Goal: Task Accomplishment & Management: Manage account settings

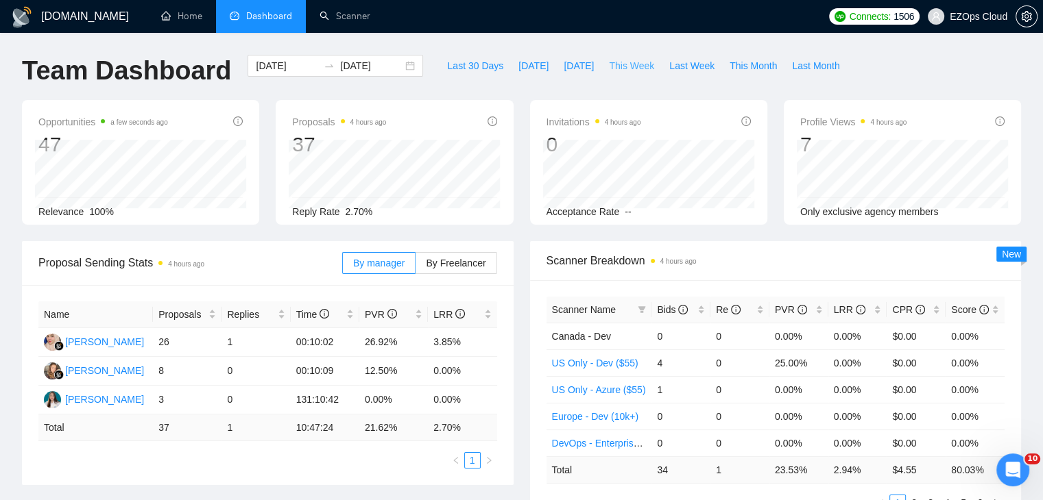
click at [608, 75] on button "This Week" at bounding box center [631, 66] width 60 height 22
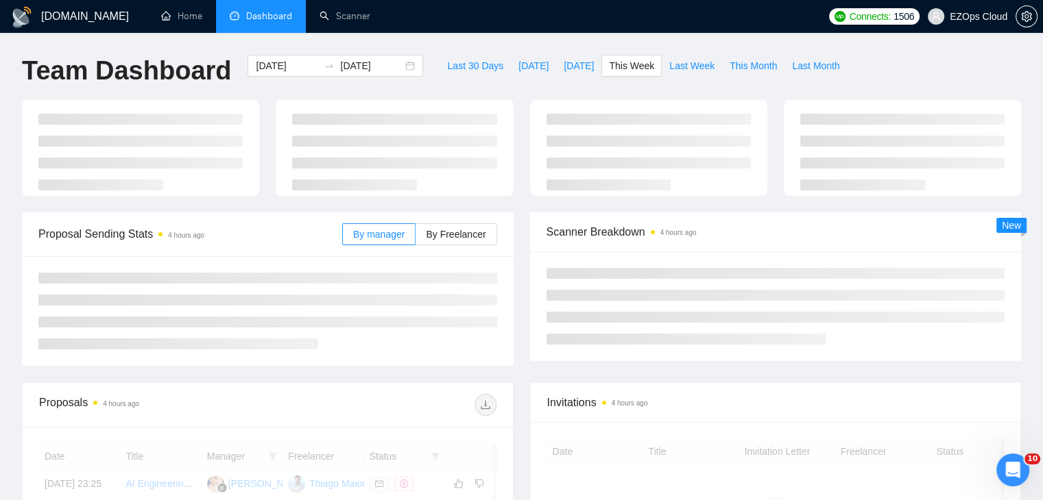
type input "[DATE]"
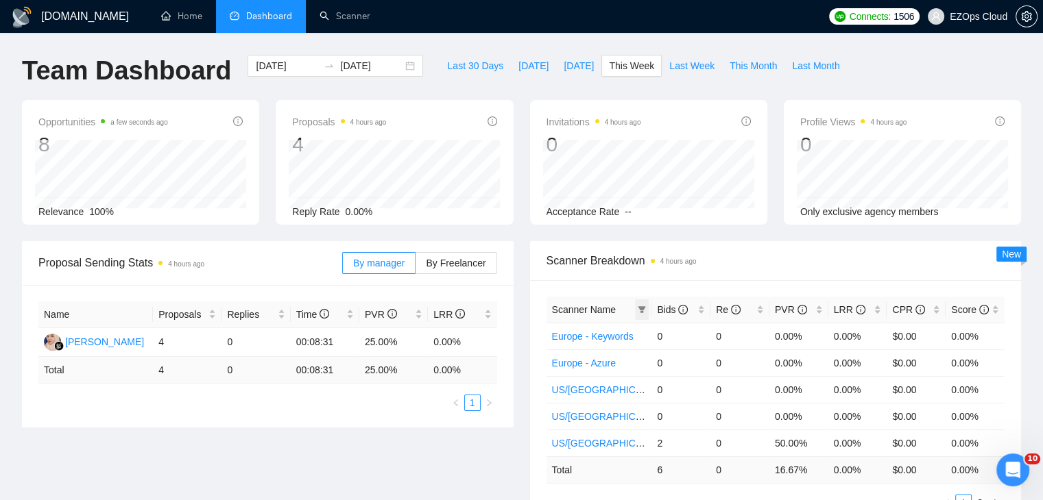
click at [646, 305] on span at bounding box center [642, 310] width 14 height 21
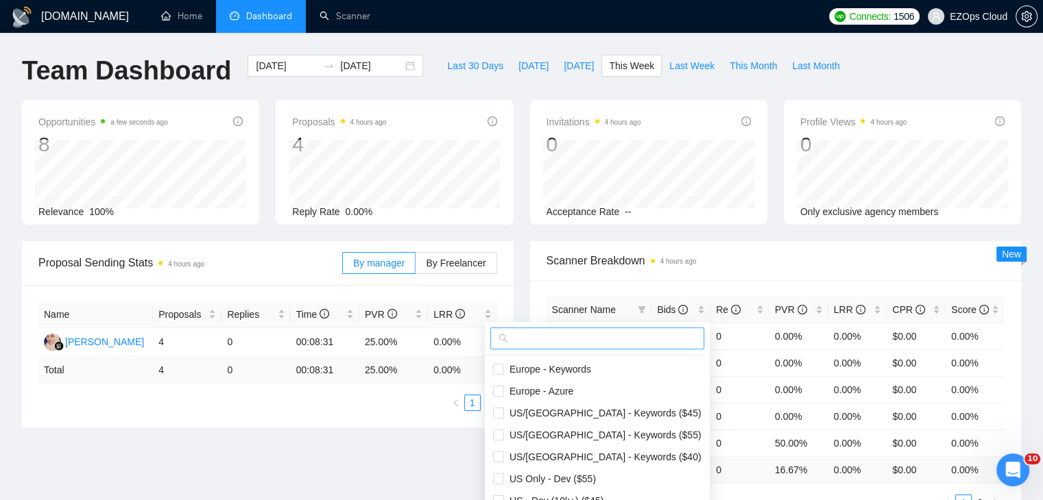
click at [595, 341] on input "text" at bounding box center [603, 338] width 185 height 15
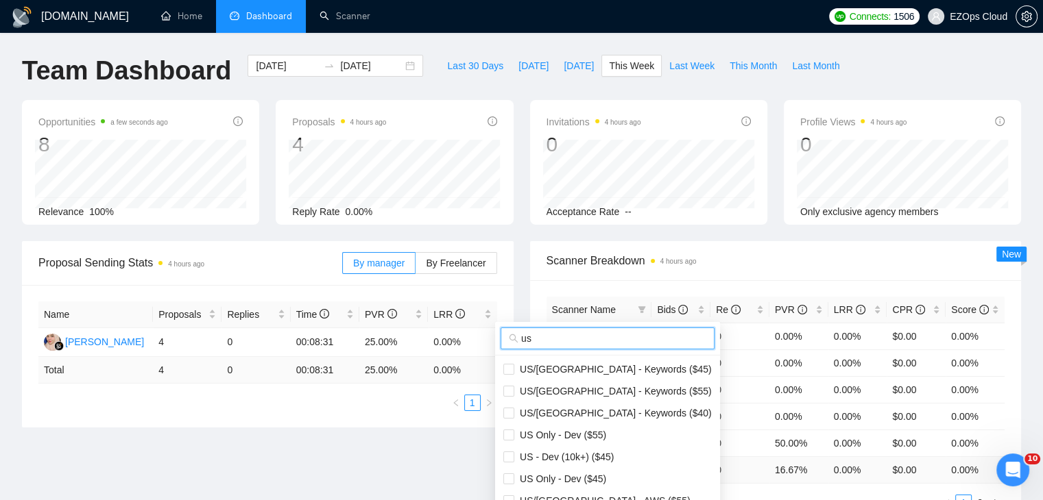
scroll to position [206, 0]
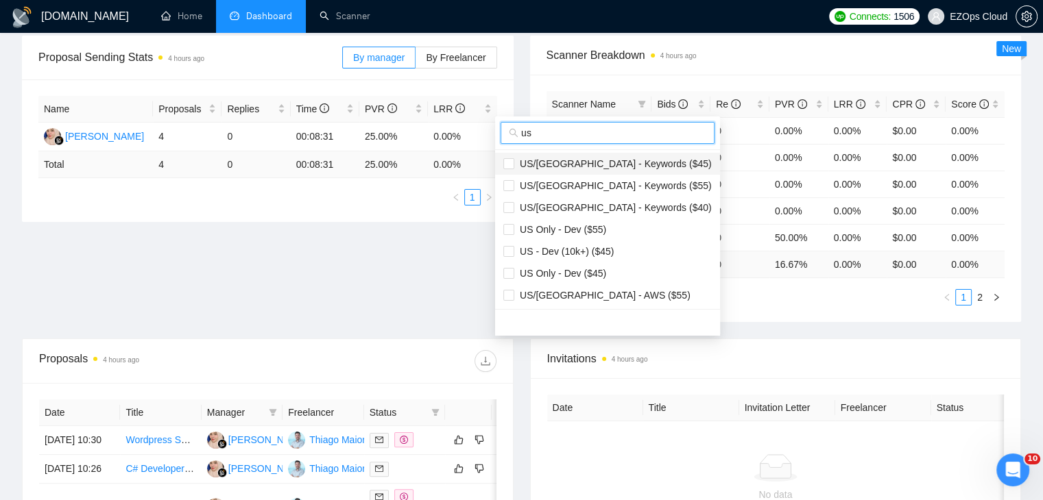
type input "us"
click at [604, 171] on li "US/[GEOGRAPHIC_DATA] - Keywords ($45)" at bounding box center [607, 164] width 225 height 22
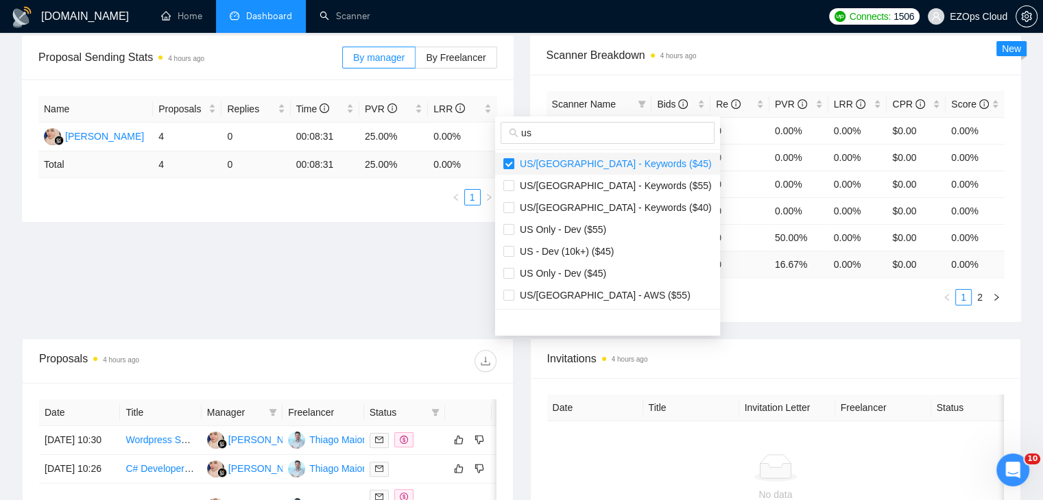
checkbox input "true"
click at [616, 190] on span "US/[GEOGRAPHIC_DATA] - Keywords ($55)" at bounding box center [612, 185] width 197 height 11
checkbox input "true"
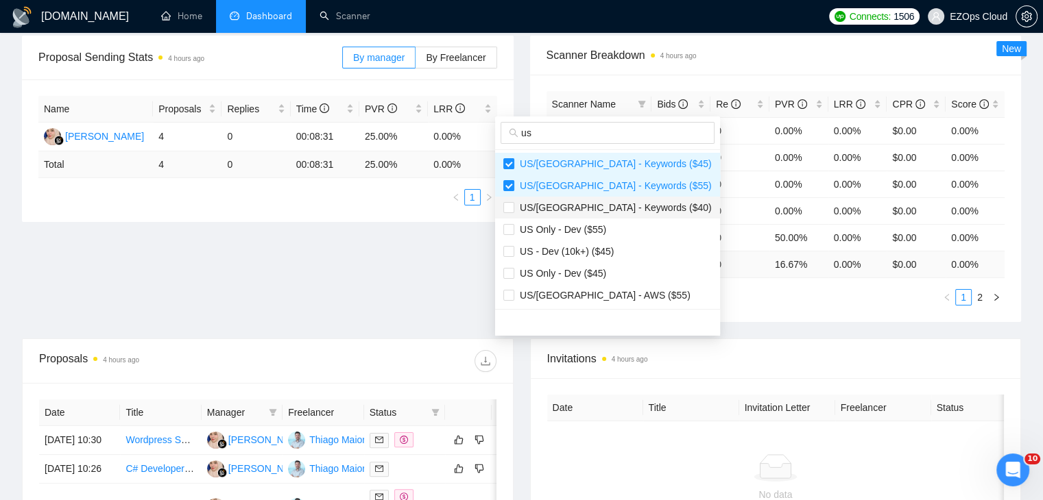
click at [615, 210] on span "US/[GEOGRAPHIC_DATA] - Keywords ($40)" at bounding box center [612, 207] width 197 height 11
checkbox input "true"
click at [611, 295] on span "US/[GEOGRAPHIC_DATA] - AWS ($55)" at bounding box center [602, 295] width 176 height 11
checkbox input "true"
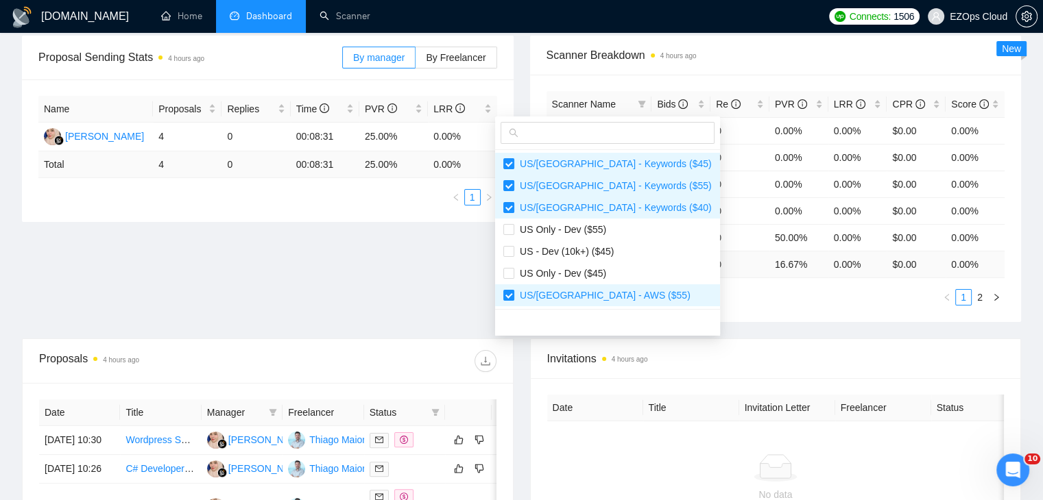
click at [722, 321] on main "Team Dashboard [DATE] [DATE] Last 30 Days [DATE] [DATE] This Week Last Week Thi…" at bounding box center [521, 235] width 999 height 772
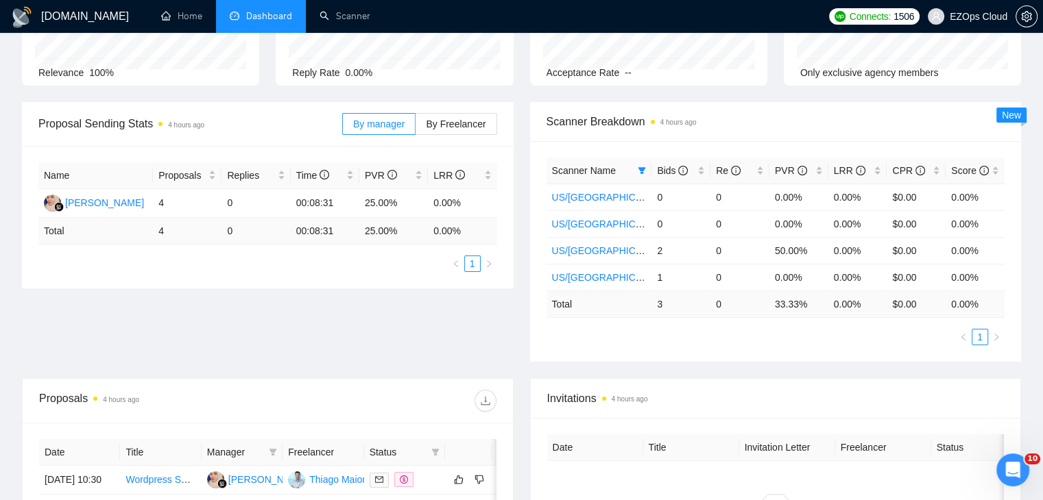
scroll to position [137, 0]
